Goal: Task Accomplishment & Management: Use online tool/utility

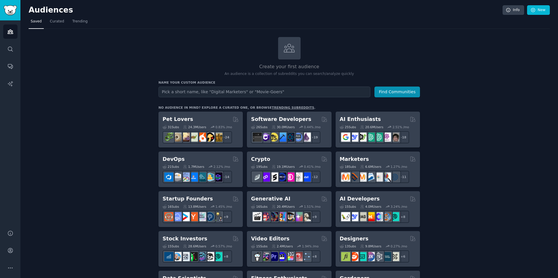
click at [238, 93] on input "text" at bounding box center [264, 92] width 212 height 11
paste input "eyebrow design"
click at [407, 93] on button "Find Communities" at bounding box center [397, 92] width 46 height 11
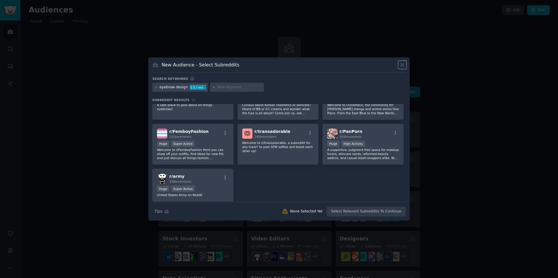
scroll to position [128, 0]
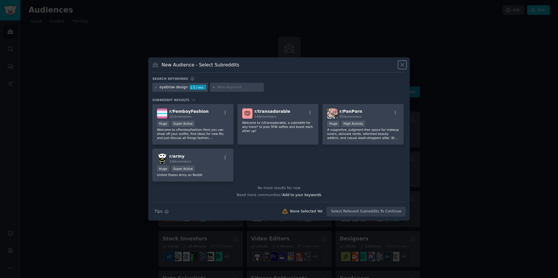
click at [404, 65] on icon at bounding box center [402, 65] width 6 height 6
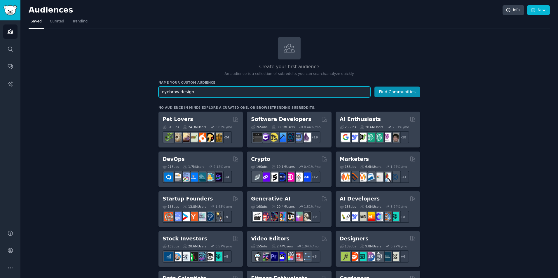
drag, startPoint x: 247, startPoint y: 94, endPoint x: 148, endPoint y: 93, distance: 99.2
type input "design de sobrancelhas"
click at [400, 90] on button "Find Communities" at bounding box center [397, 92] width 46 height 11
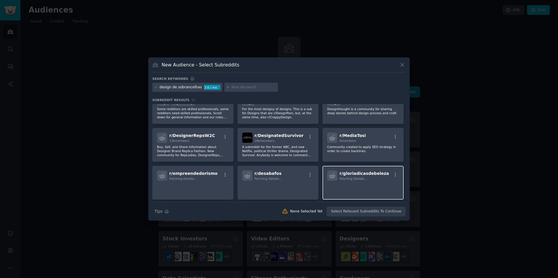
scroll to position [125, 0]
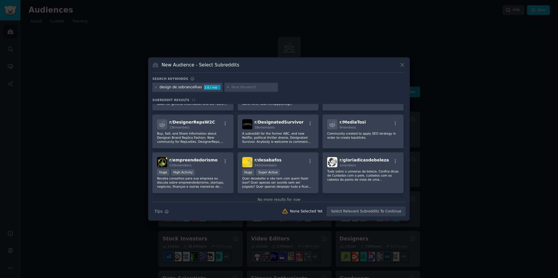
click at [503, 156] on div at bounding box center [279, 139] width 558 height 278
